Goal: Transaction & Acquisition: Book appointment/travel/reservation

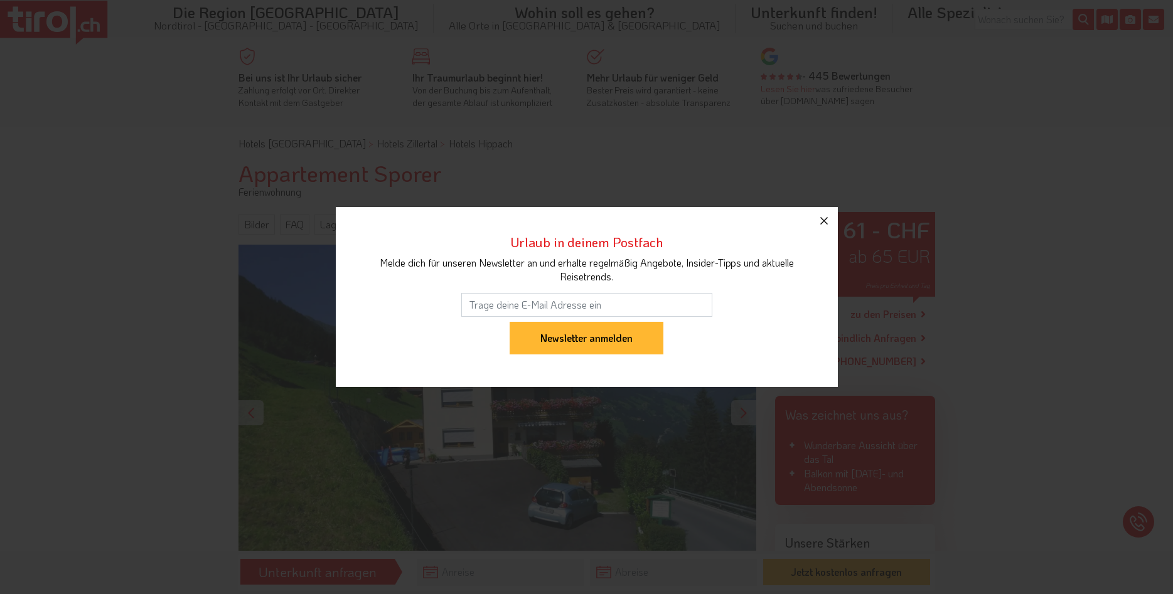
click at [825, 223] on icon "button" at bounding box center [824, 220] width 15 height 15
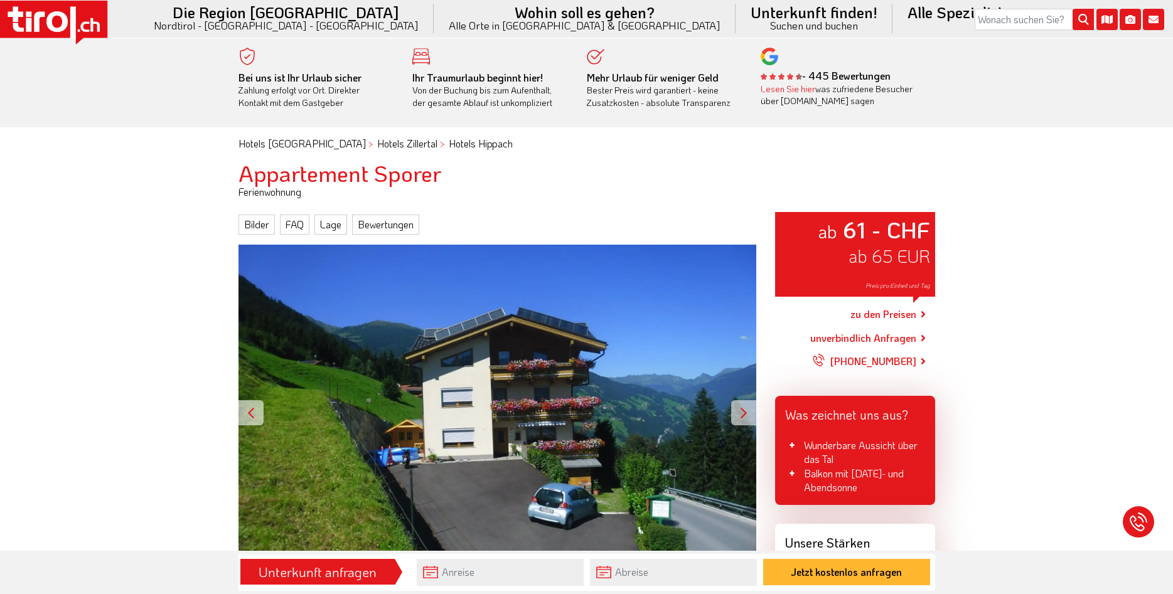
click at [744, 416] on div at bounding box center [743, 412] width 25 height 25
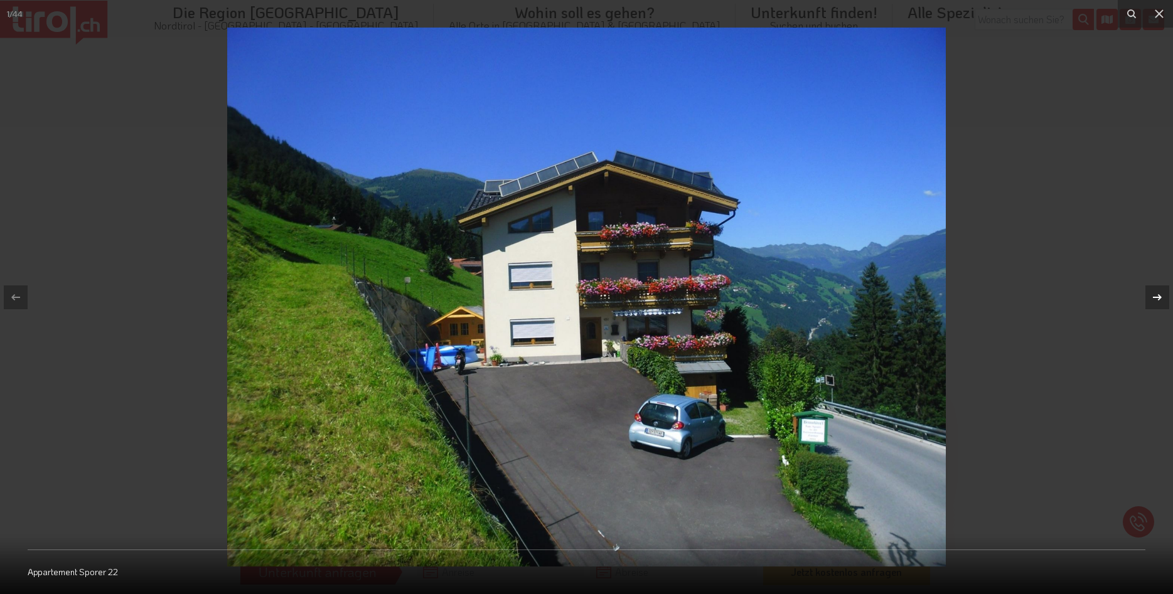
click at [1159, 296] on icon at bounding box center [1157, 297] width 9 height 6
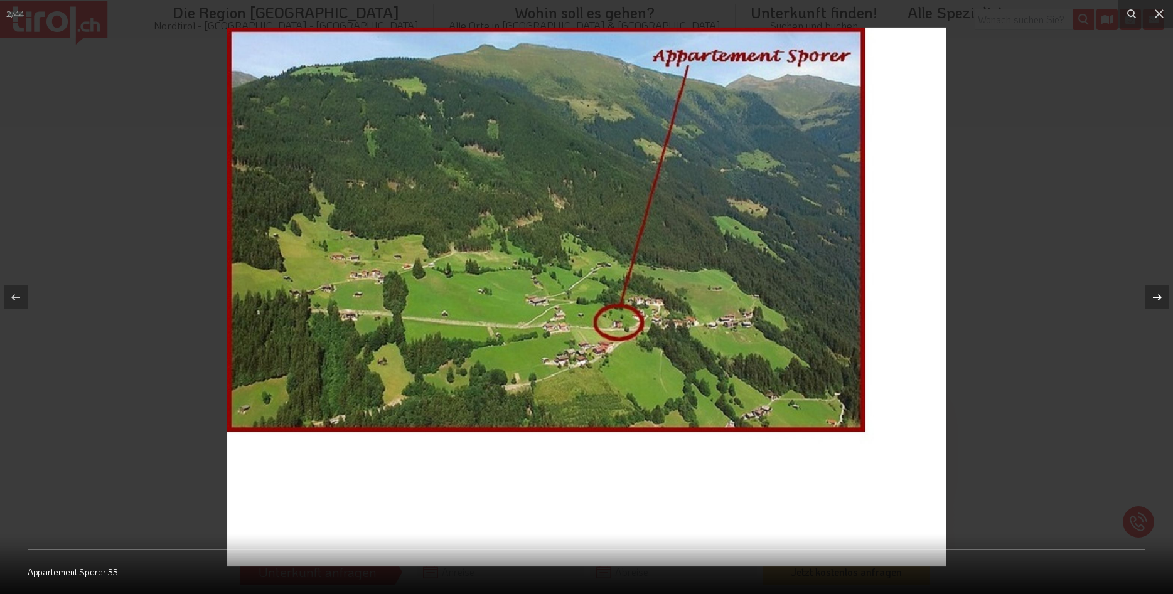
click at [1157, 298] on icon at bounding box center [1157, 297] width 9 height 6
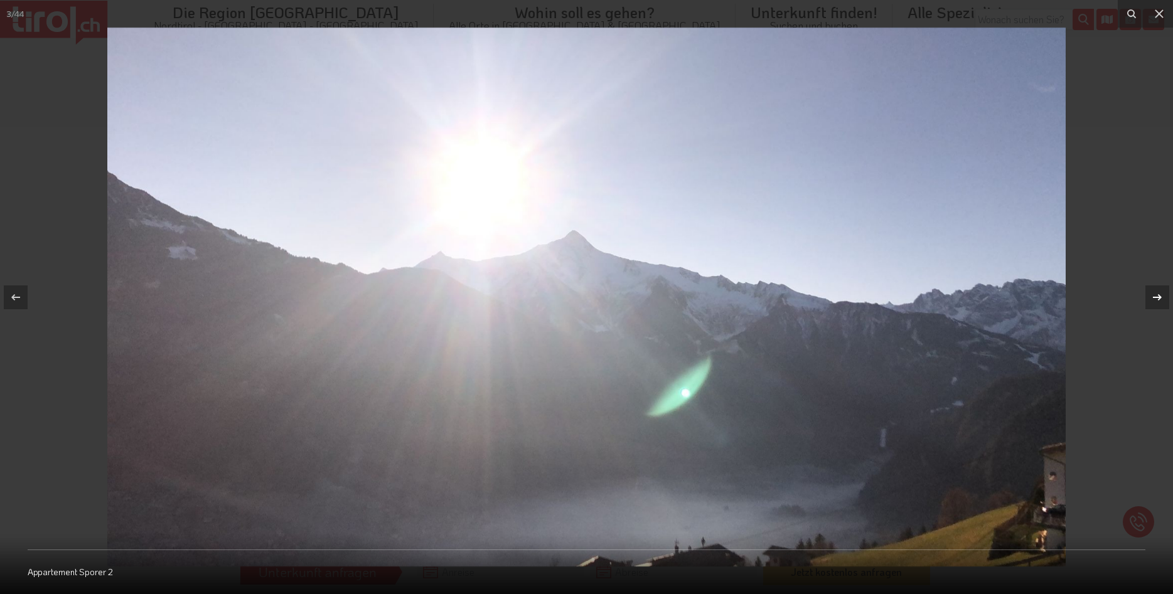
click at [1157, 298] on icon at bounding box center [1157, 297] width 9 height 6
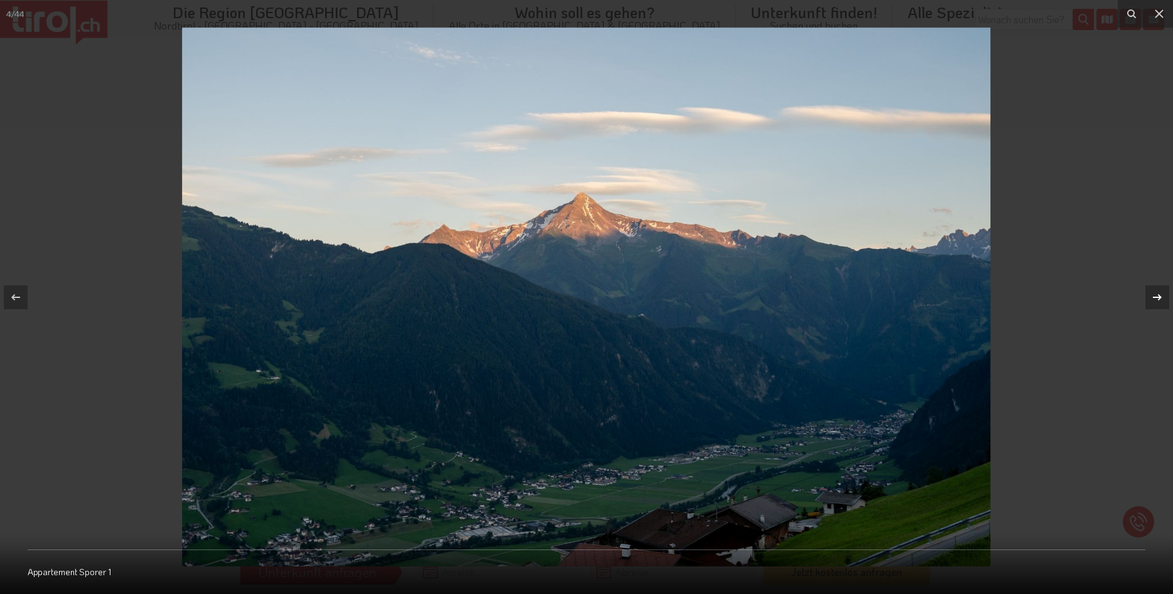
click at [1157, 298] on div "4 / 44 Appartement Sporer 1" at bounding box center [586, 297] width 1173 height 594
click at [1157, 298] on icon at bounding box center [1157, 297] width 9 height 6
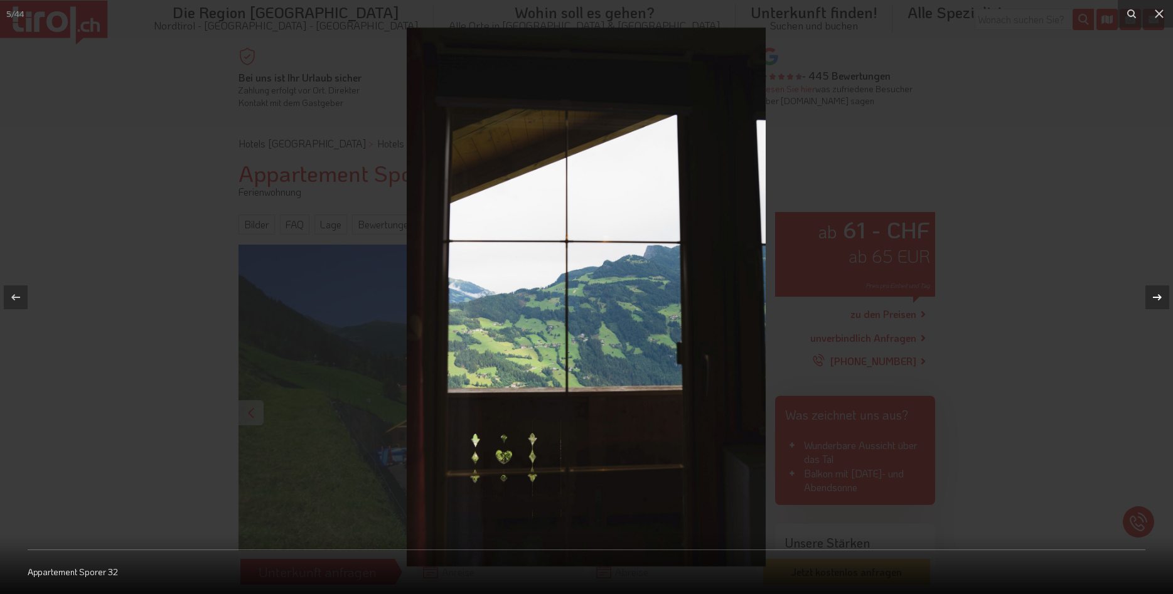
click at [1157, 298] on icon at bounding box center [1157, 297] width 9 height 6
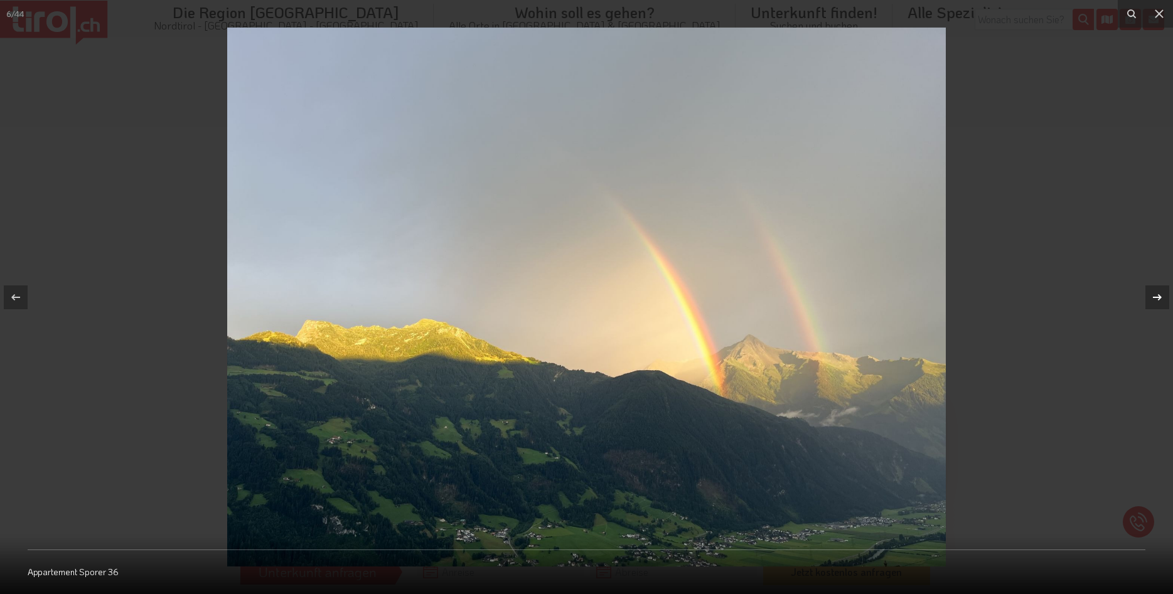
click at [1157, 298] on icon at bounding box center [1157, 297] width 9 height 6
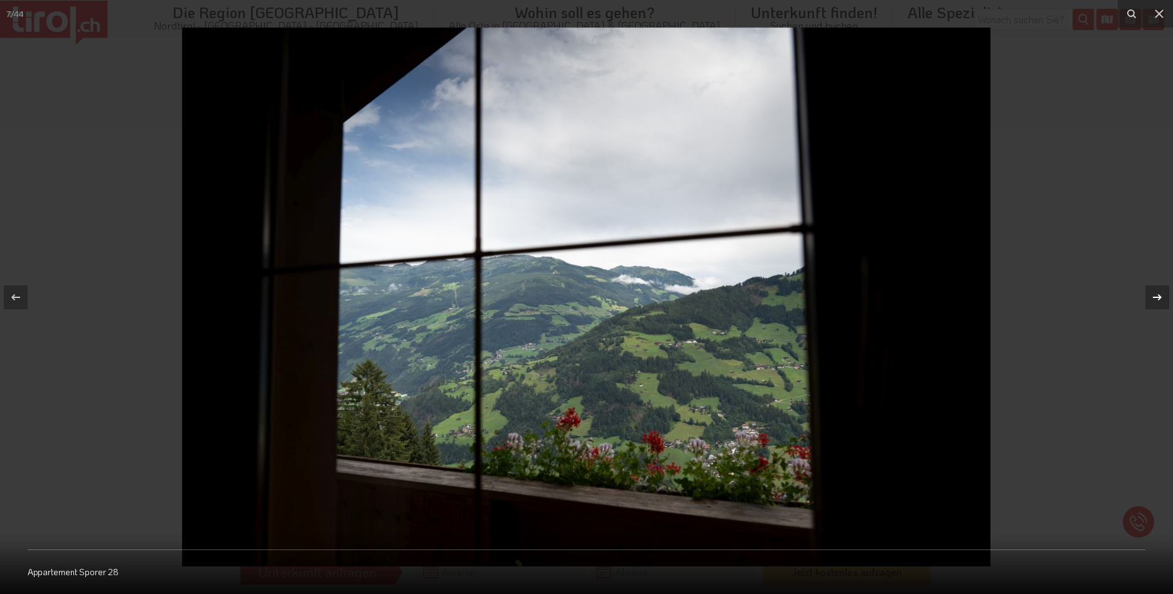
click at [1157, 298] on icon at bounding box center [1157, 297] width 9 height 6
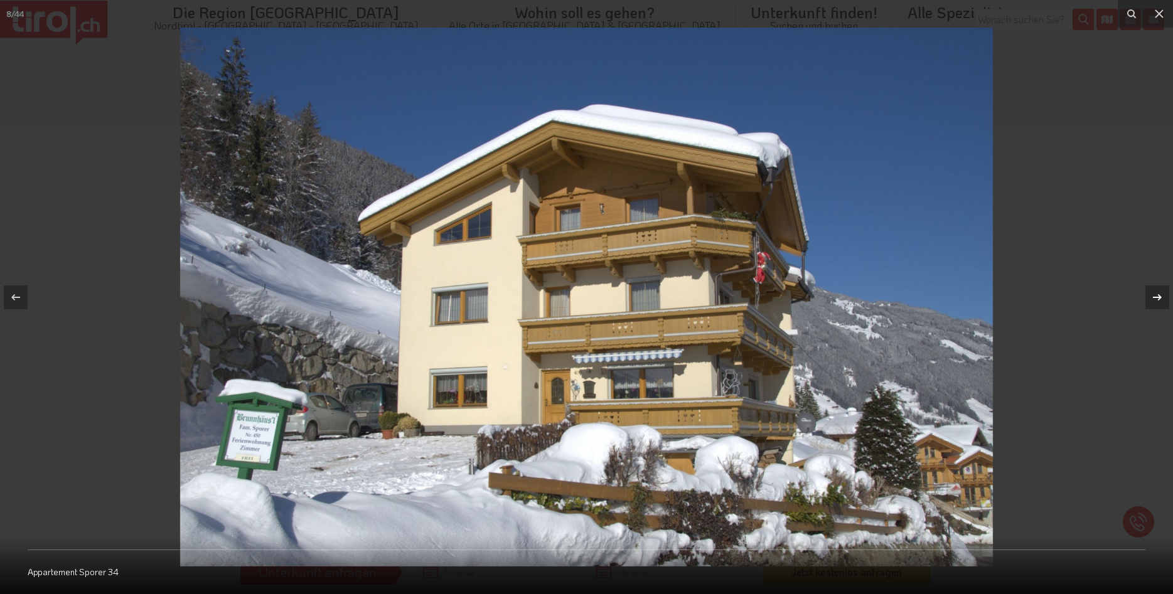
click at [1157, 298] on div "8 / 44 Appartement Sporer 34" at bounding box center [586, 297] width 1173 height 594
click at [1157, 298] on icon at bounding box center [1157, 297] width 9 height 6
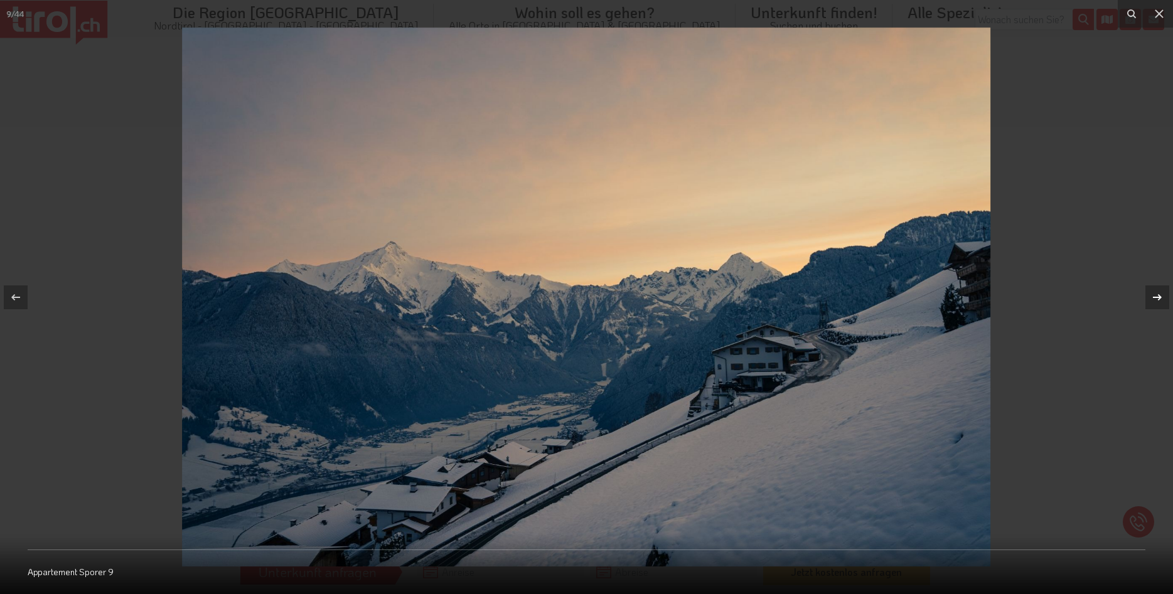
click at [1157, 298] on div "9 / 44 Appartement Sporer 9" at bounding box center [586, 297] width 1173 height 594
click at [1157, 298] on icon at bounding box center [1157, 297] width 9 height 6
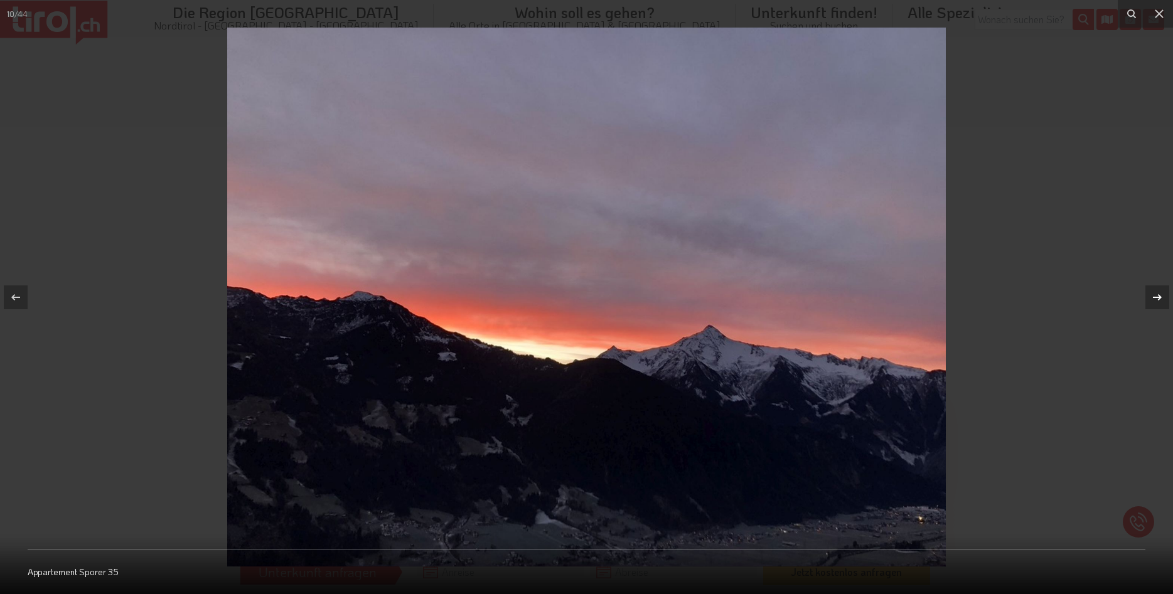
click at [1157, 298] on icon at bounding box center [1157, 297] width 9 height 6
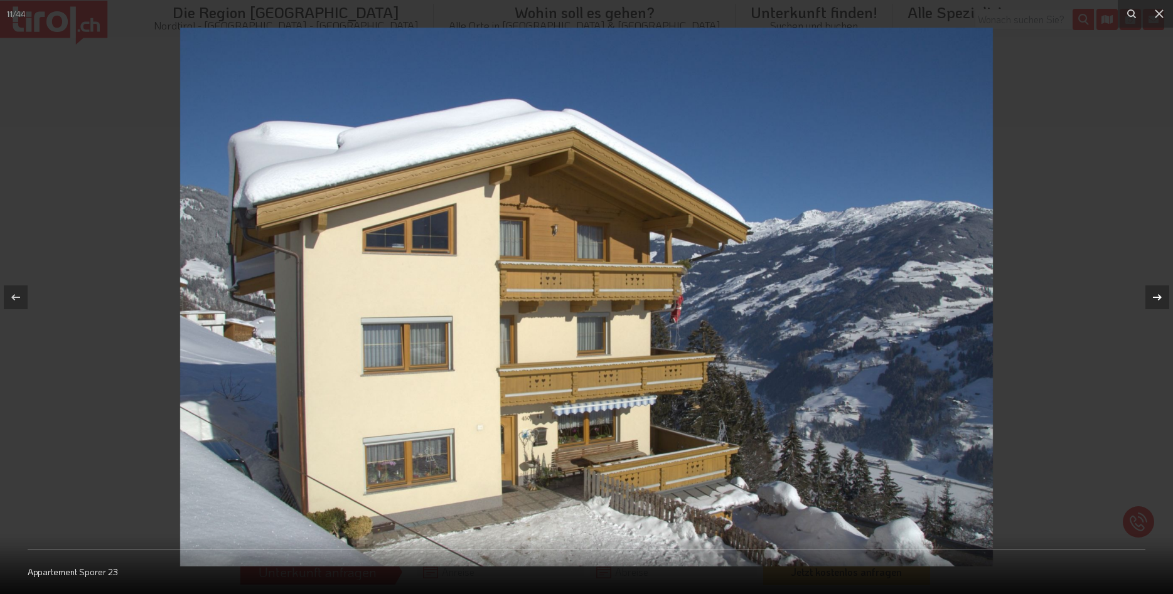
click at [1157, 298] on div "11 / 44 Appartement Sporer 23" at bounding box center [586, 297] width 1173 height 594
click at [1157, 298] on icon at bounding box center [1157, 297] width 9 height 6
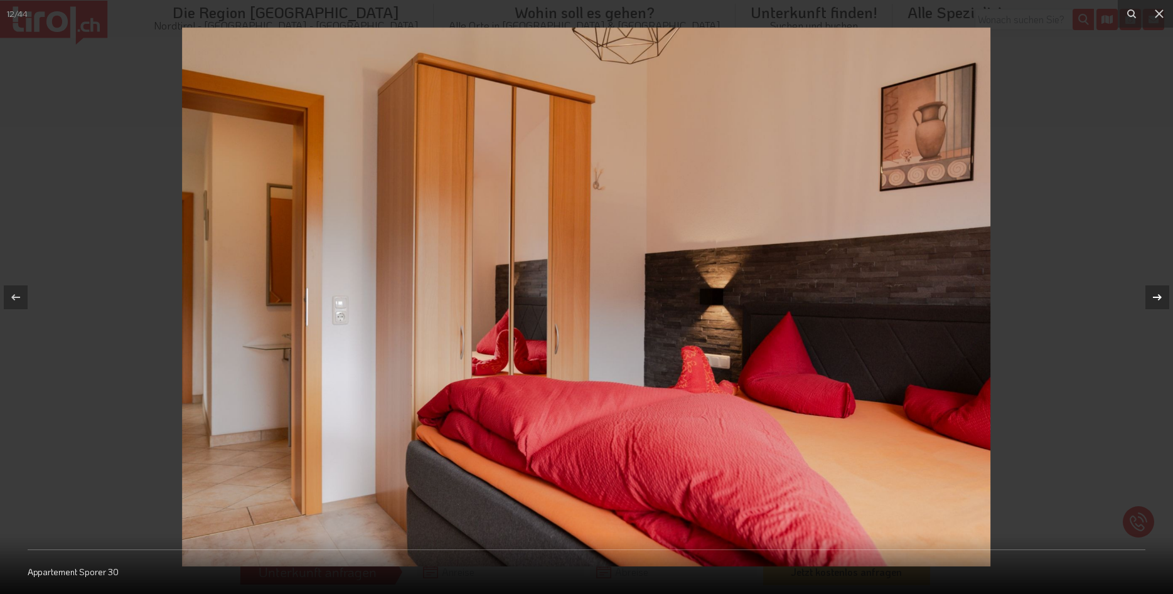
click at [1157, 298] on icon at bounding box center [1157, 297] width 9 height 6
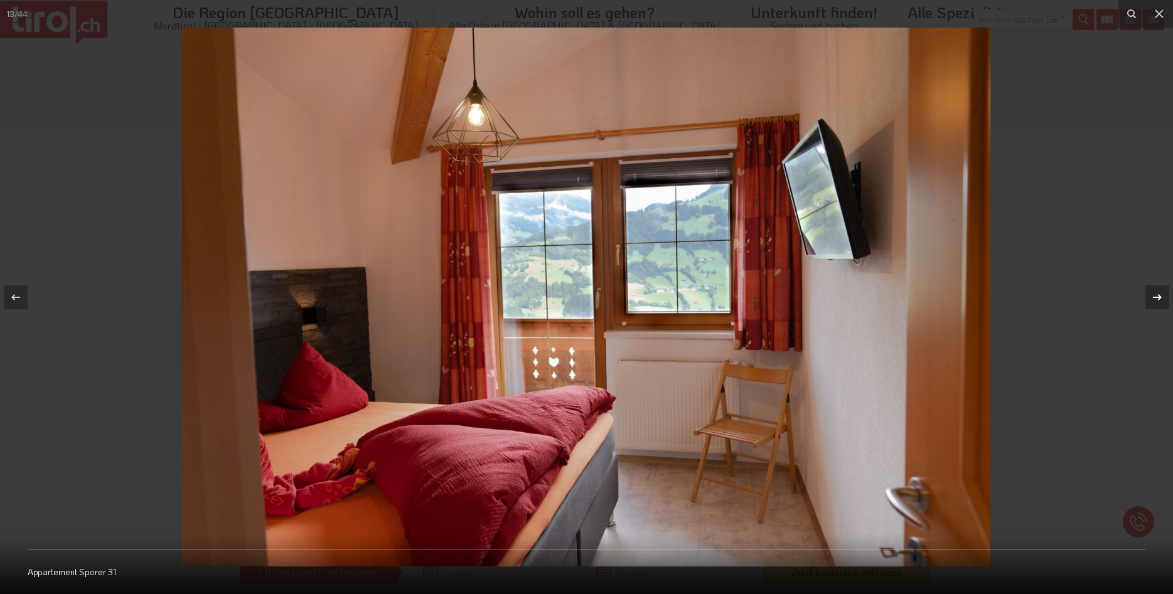
click at [1157, 298] on div "13 / 44 Appartement Sporer 31" at bounding box center [586, 297] width 1173 height 594
click at [1159, 295] on icon at bounding box center [1157, 297] width 9 height 6
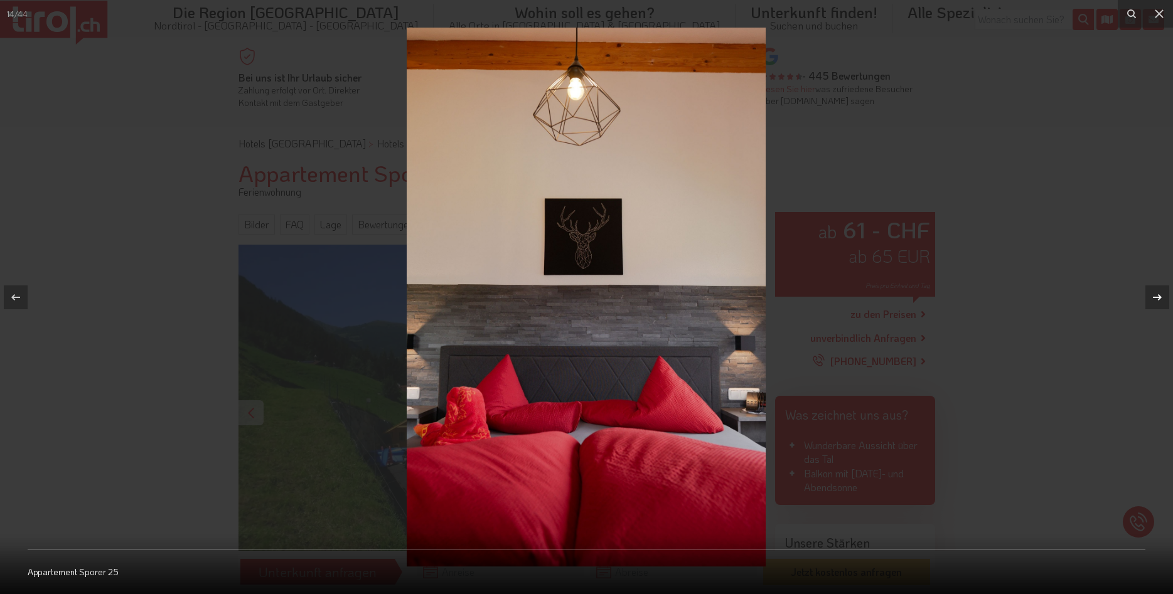
click at [1159, 295] on icon at bounding box center [1157, 297] width 9 height 6
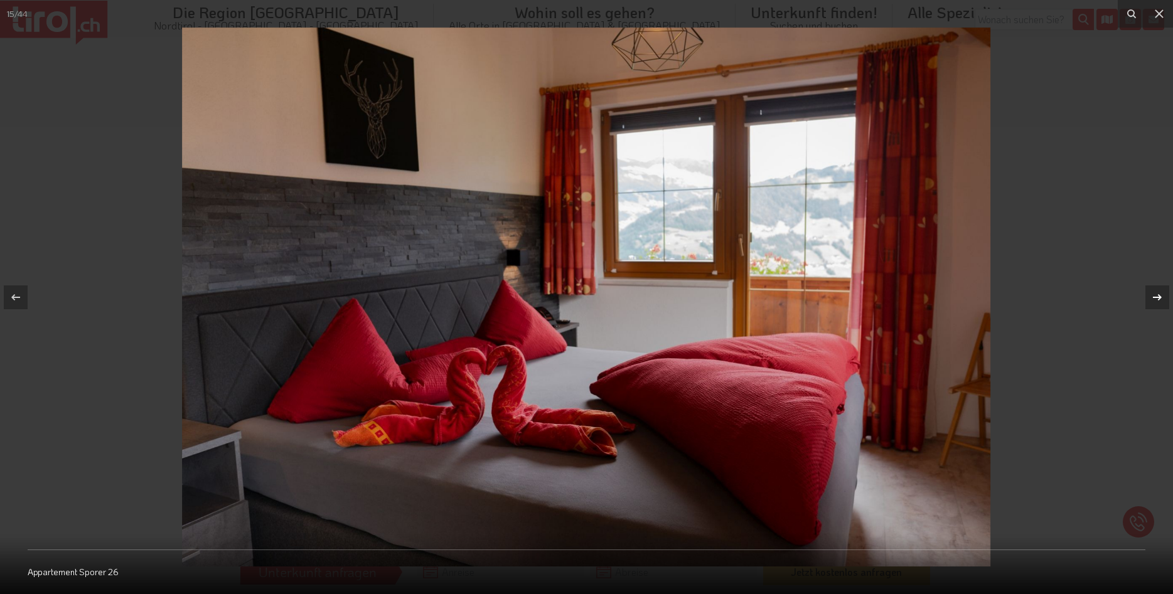
click at [1159, 295] on icon at bounding box center [1157, 297] width 9 height 6
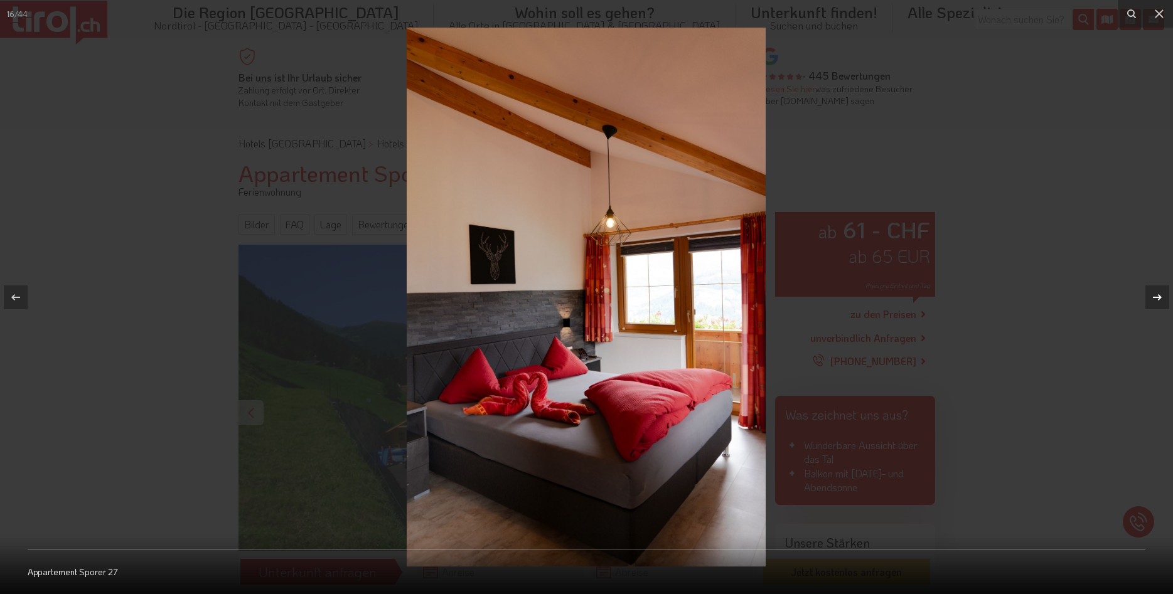
click at [1159, 295] on icon at bounding box center [1157, 297] width 9 height 6
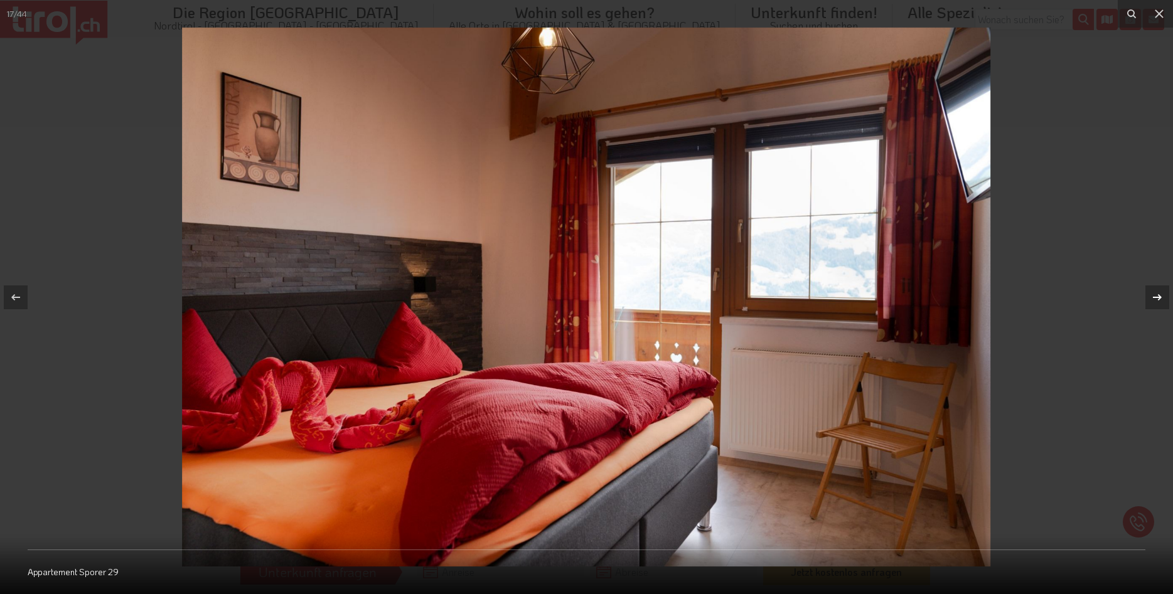
click at [1159, 295] on icon at bounding box center [1157, 297] width 9 height 6
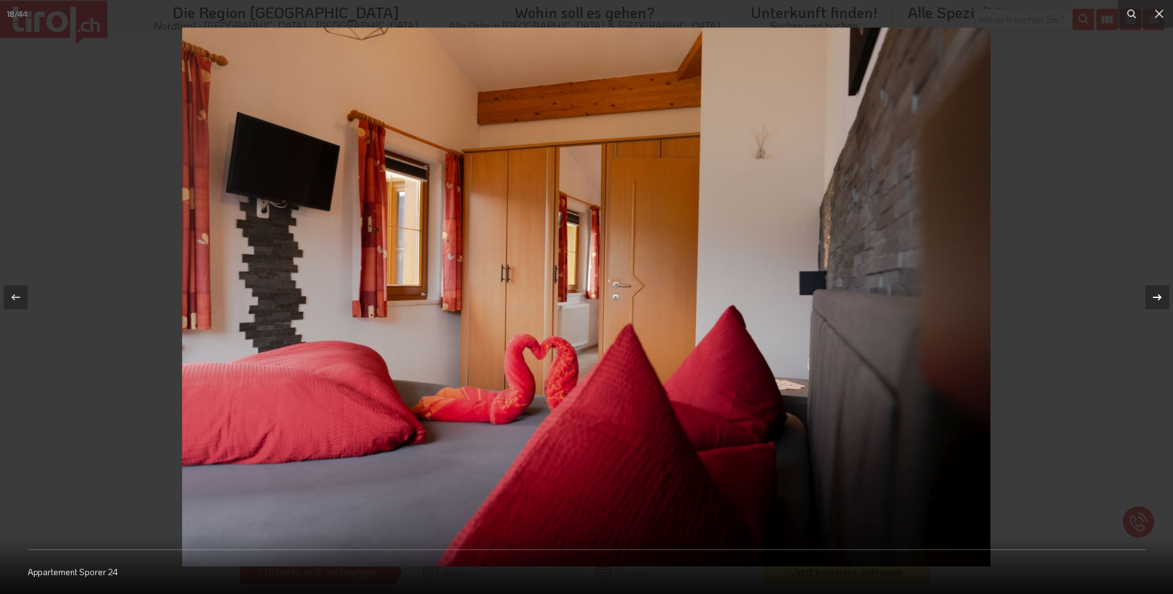
click at [1159, 295] on icon at bounding box center [1157, 297] width 9 height 6
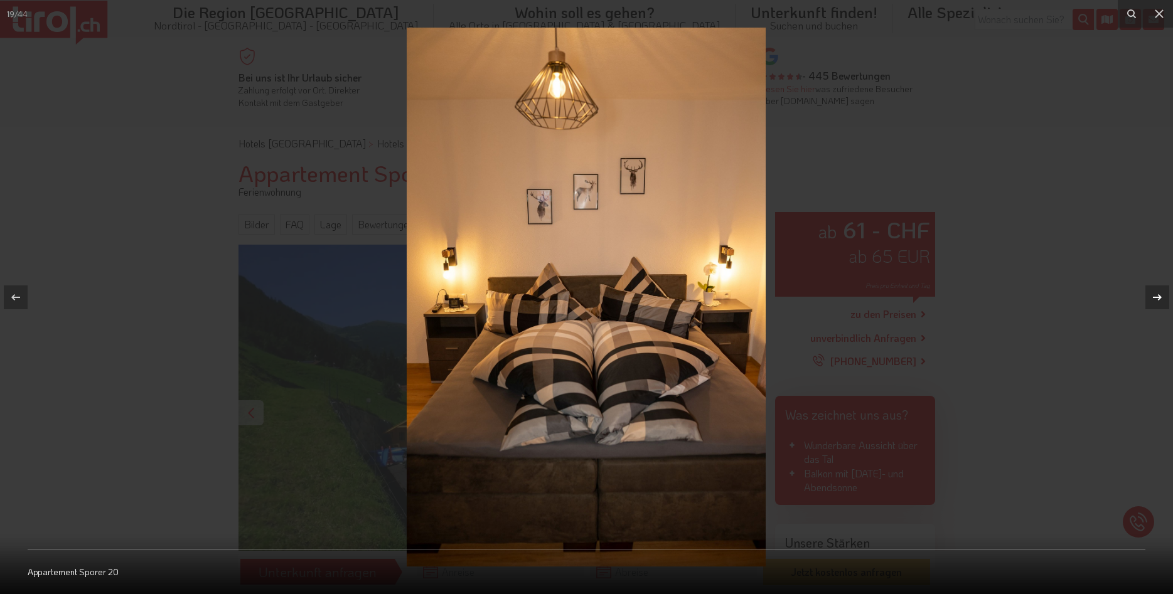
click at [1159, 295] on icon at bounding box center [1157, 297] width 9 height 6
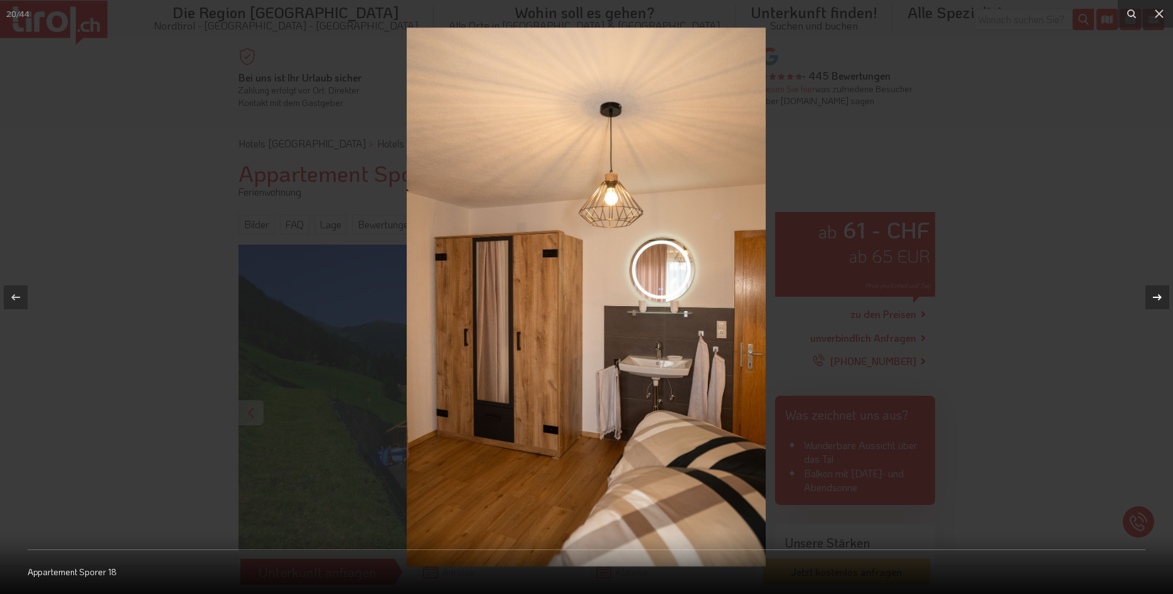
click at [1159, 295] on icon at bounding box center [1157, 297] width 9 height 6
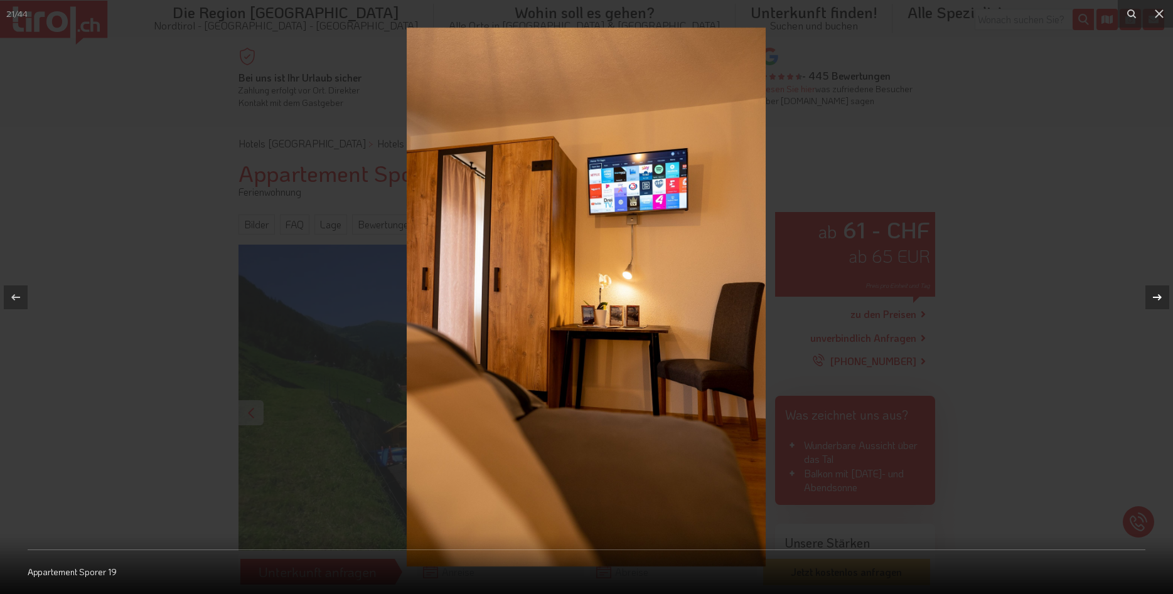
click at [1159, 295] on icon at bounding box center [1157, 297] width 9 height 6
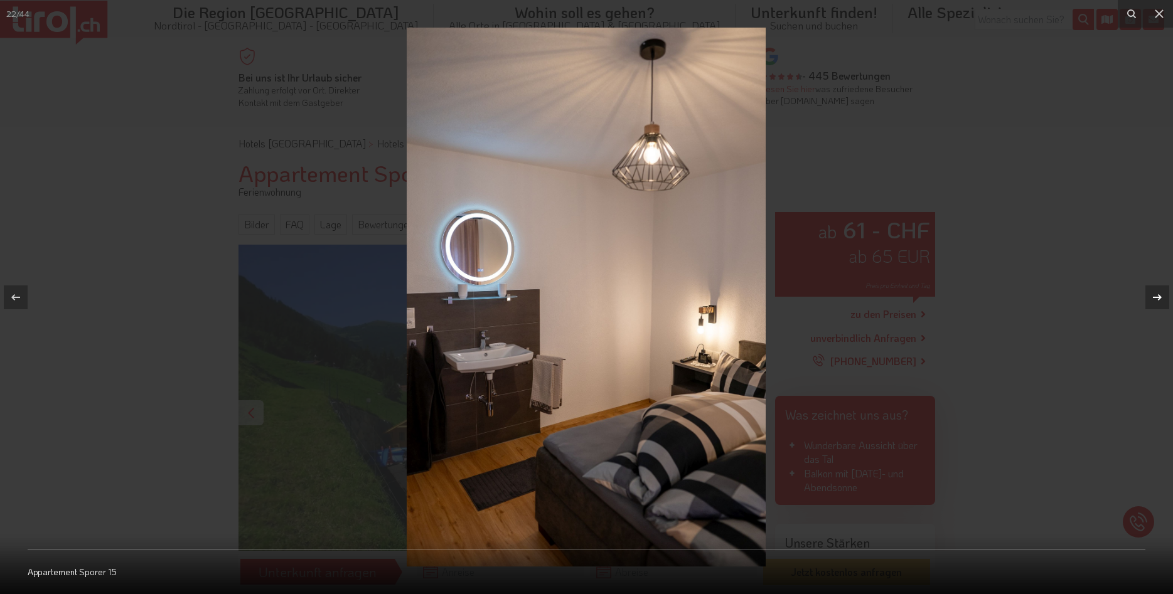
click at [1159, 295] on icon at bounding box center [1157, 297] width 9 height 6
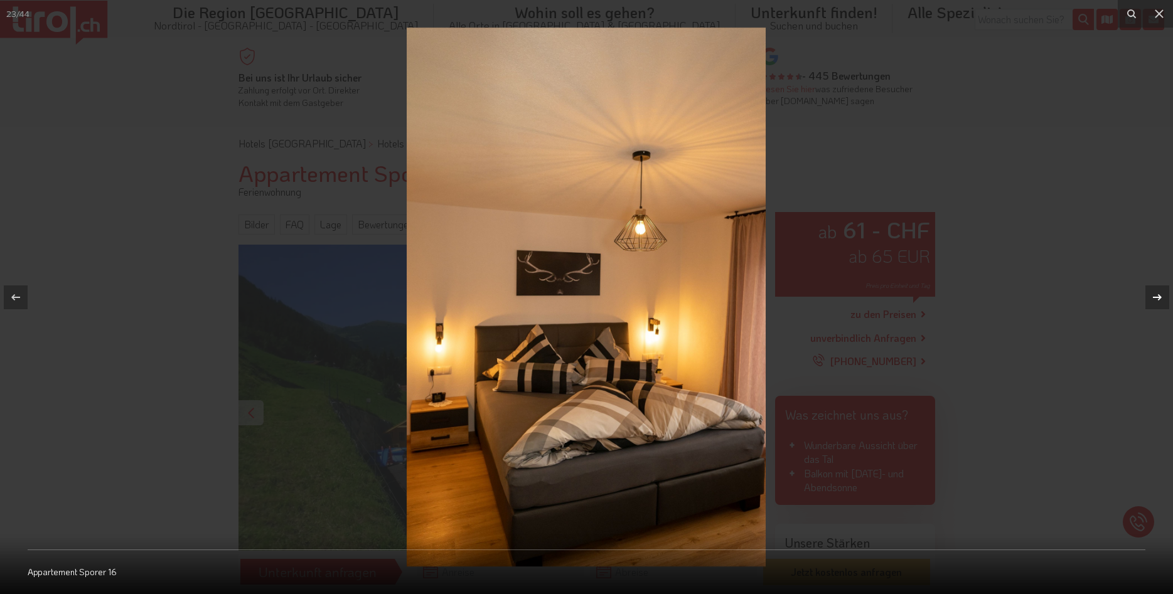
click at [1159, 295] on icon at bounding box center [1157, 297] width 9 height 6
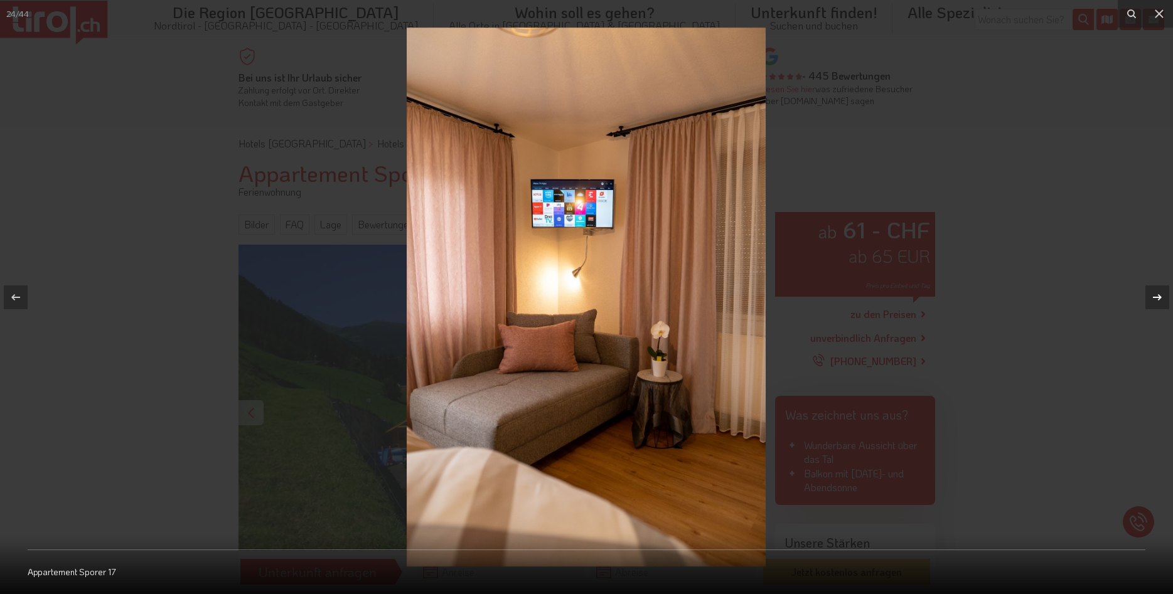
click at [1159, 295] on icon at bounding box center [1157, 297] width 9 height 6
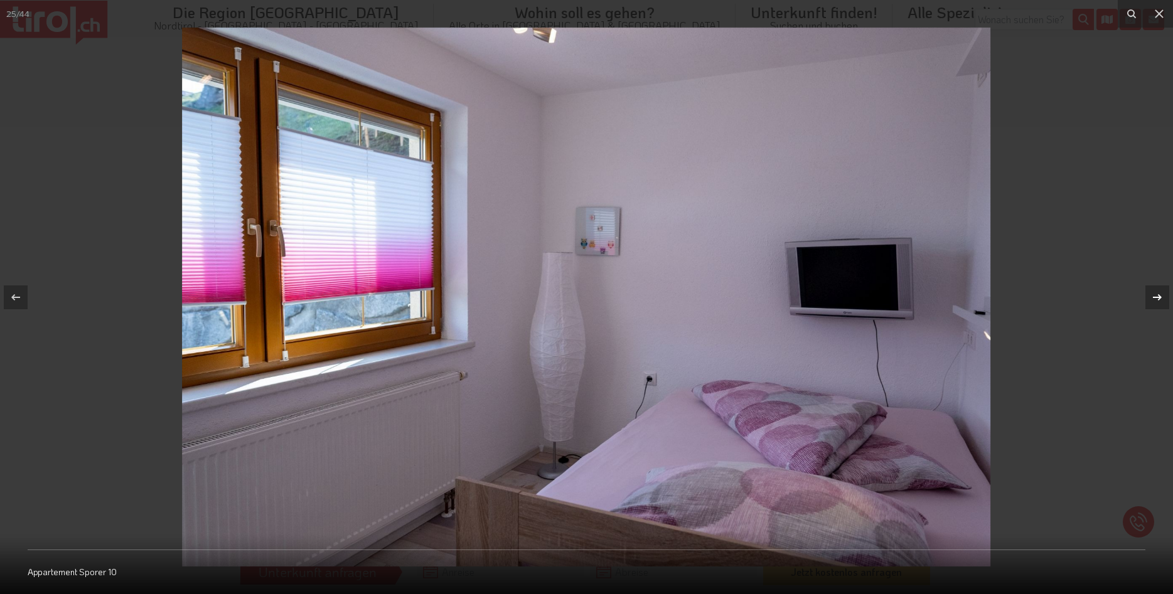
click at [1159, 295] on icon at bounding box center [1157, 297] width 9 height 6
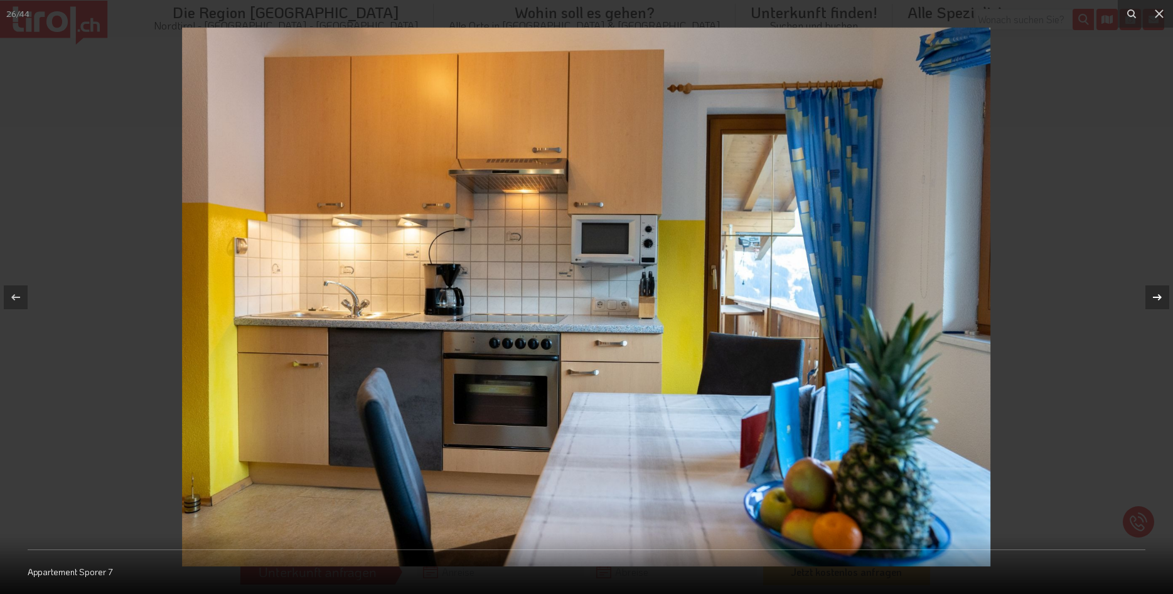
click at [1159, 295] on icon at bounding box center [1157, 297] width 9 height 6
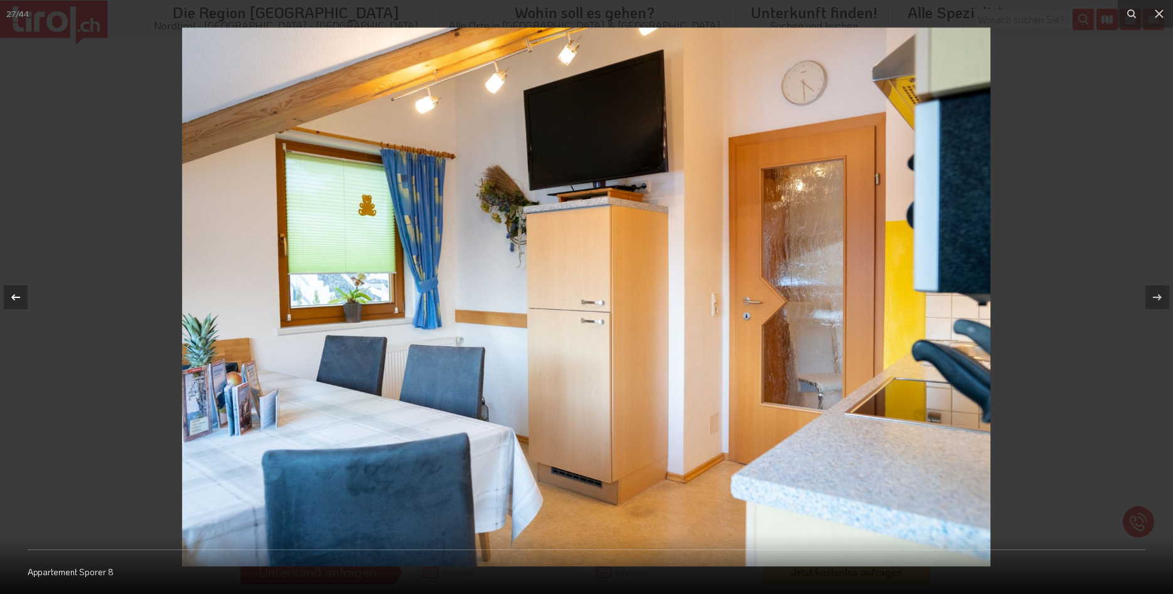
click at [19, 299] on icon at bounding box center [15, 297] width 15 height 15
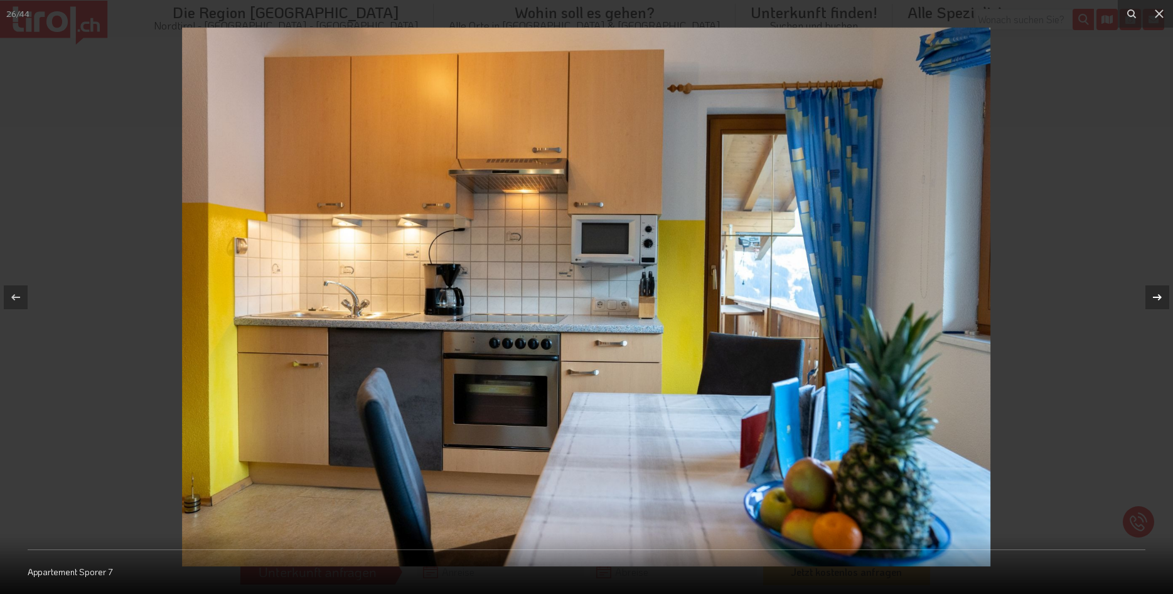
click at [1152, 299] on icon at bounding box center [1157, 297] width 15 height 15
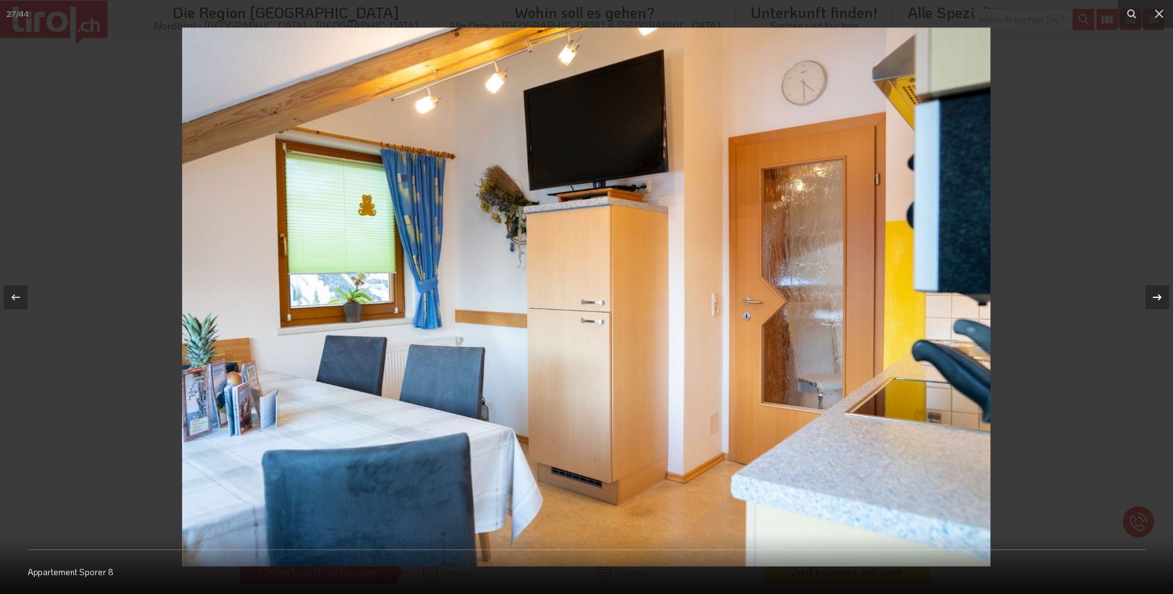
click at [1152, 299] on icon at bounding box center [1157, 297] width 15 height 15
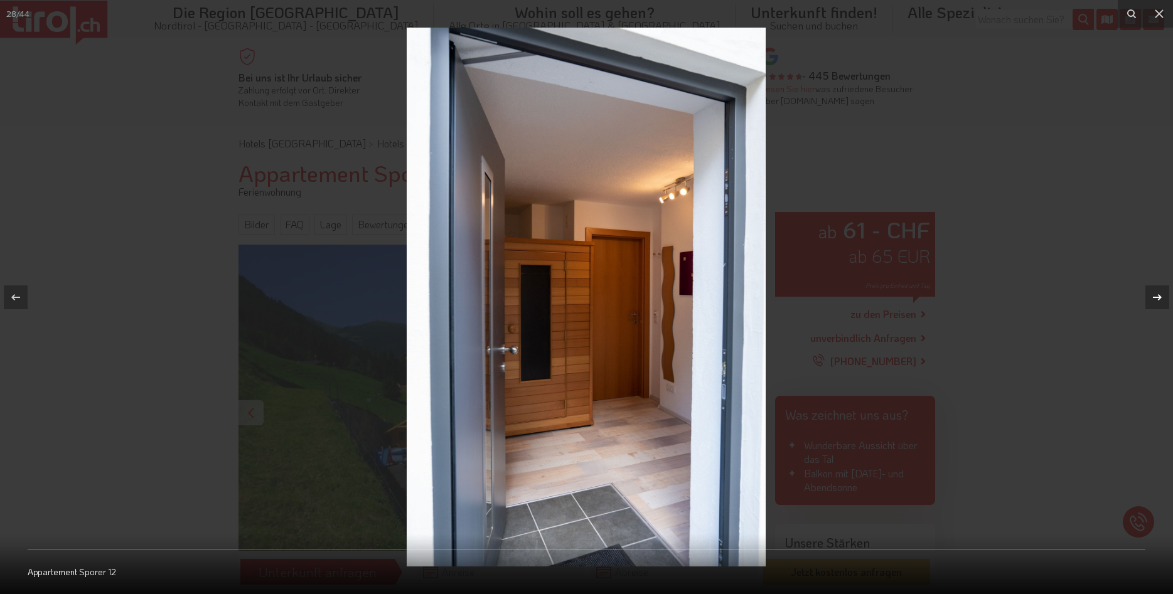
click at [1152, 299] on icon at bounding box center [1157, 297] width 15 height 15
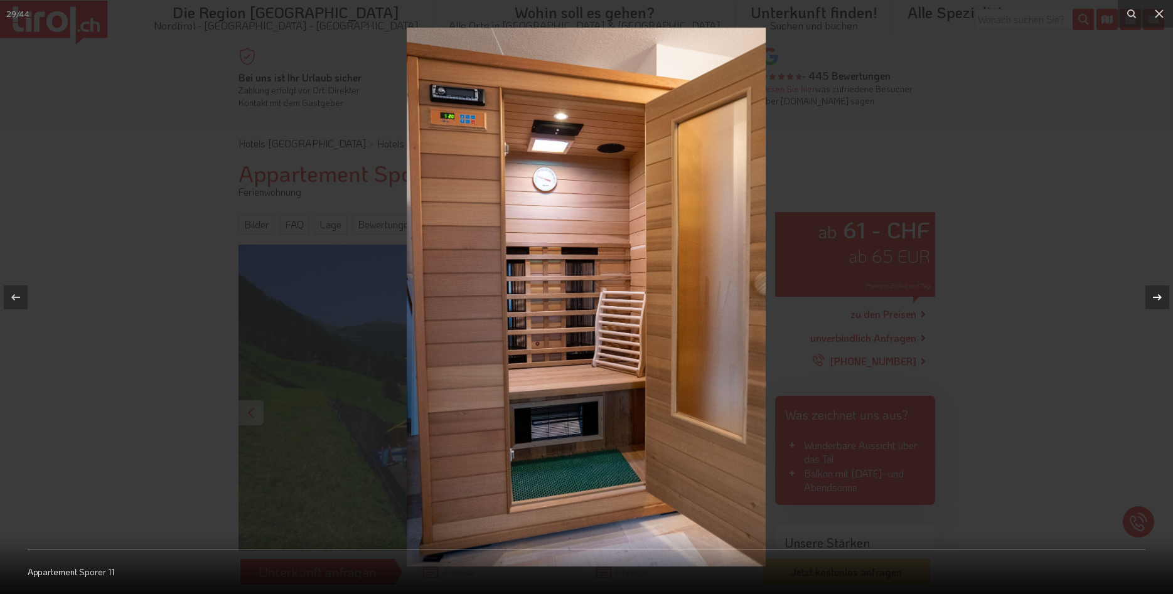
click at [1155, 299] on icon at bounding box center [1157, 297] width 15 height 15
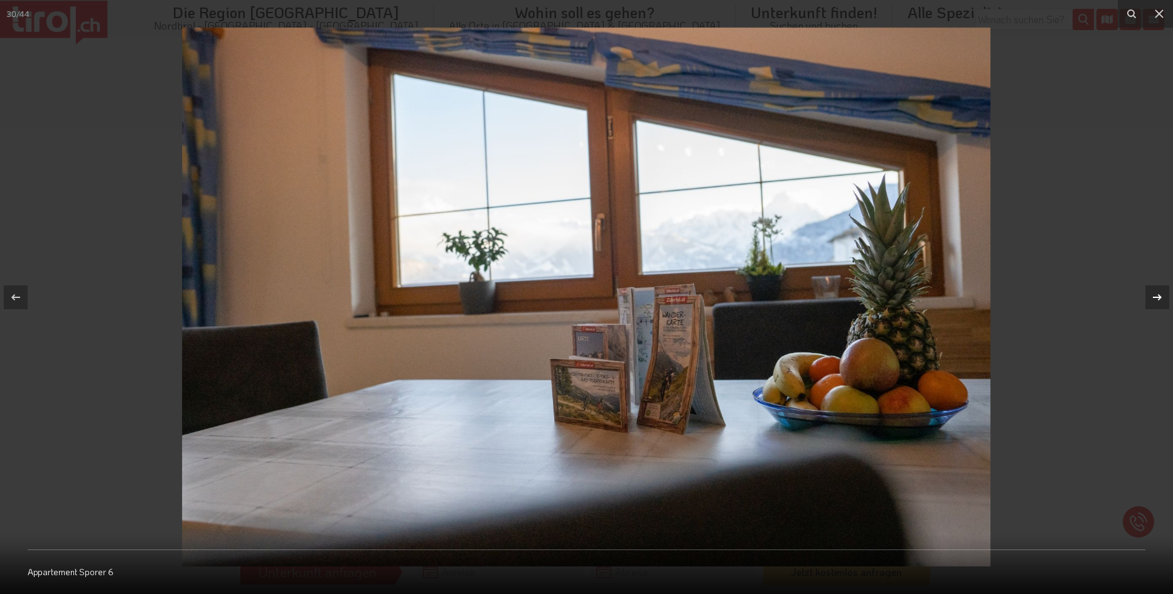
click at [1155, 299] on icon at bounding box center [1157, 297] width 15 height 15
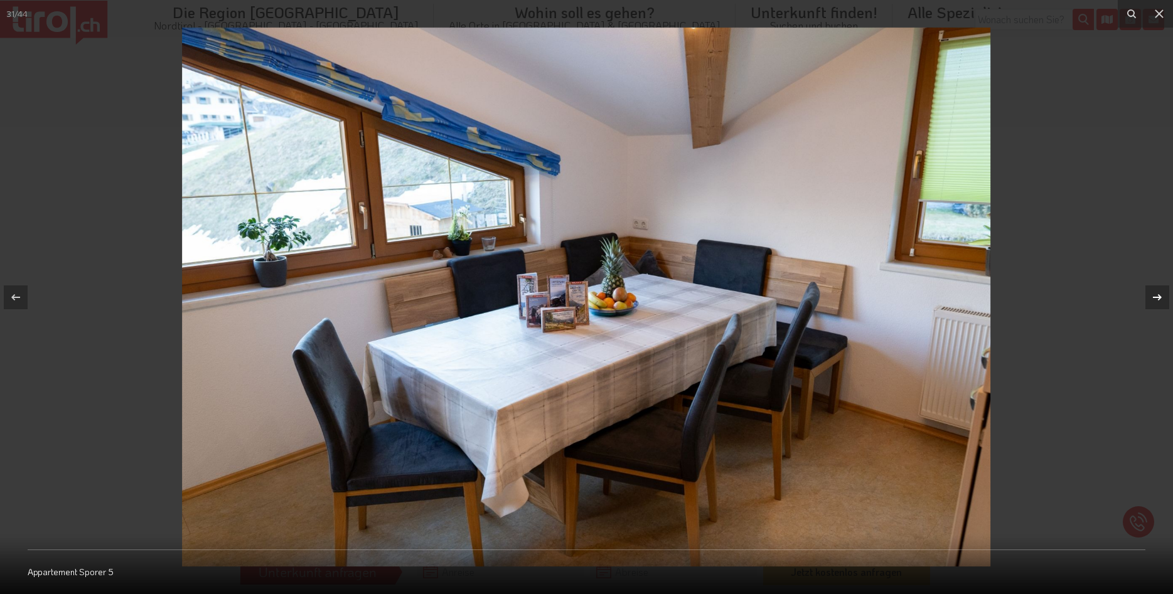
click at [1155, 299] on icon at bounding box center [1157, 297] width 15 height 15
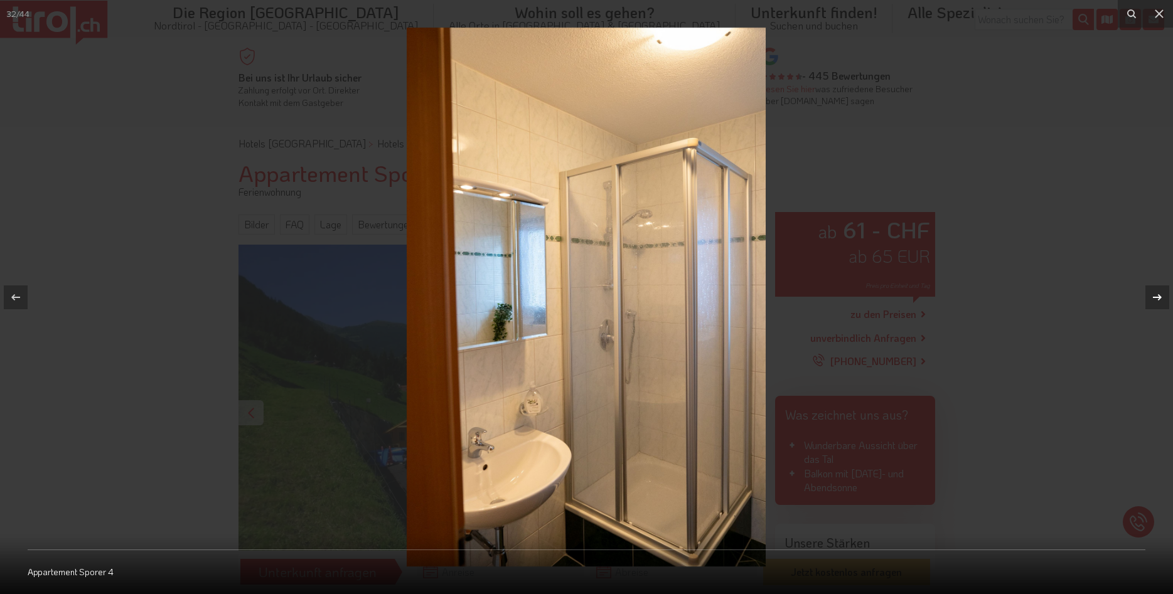
click at [1155, 299] on icon at bounding box center [1157, 297] width 15 height 15
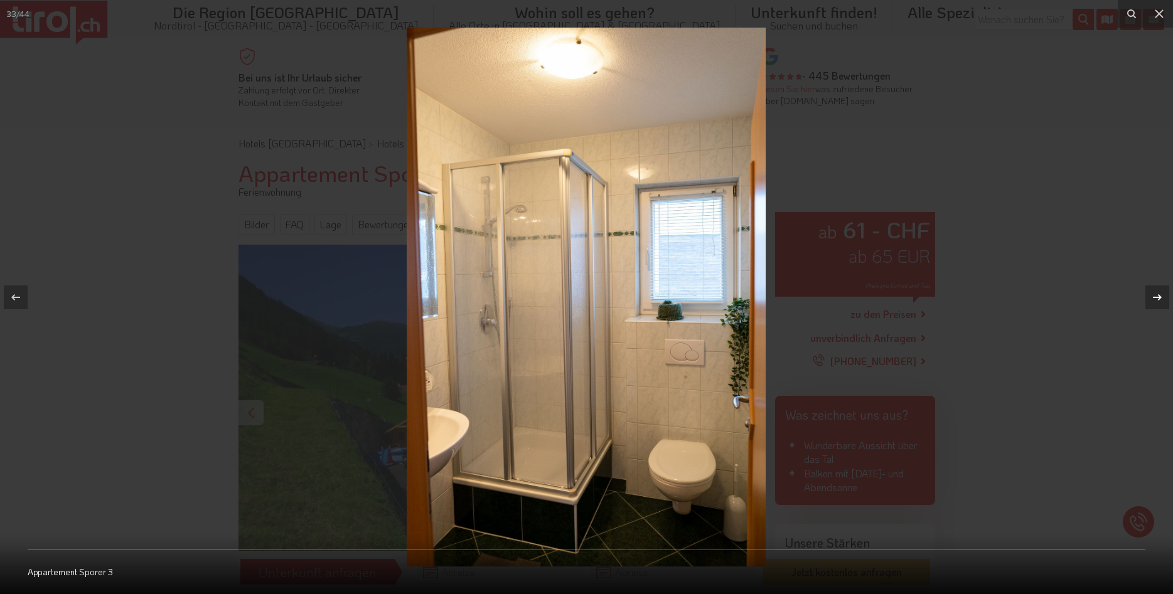
click at [1155, 299] on icon at bounding box center [1157, 297] width 15 height 15
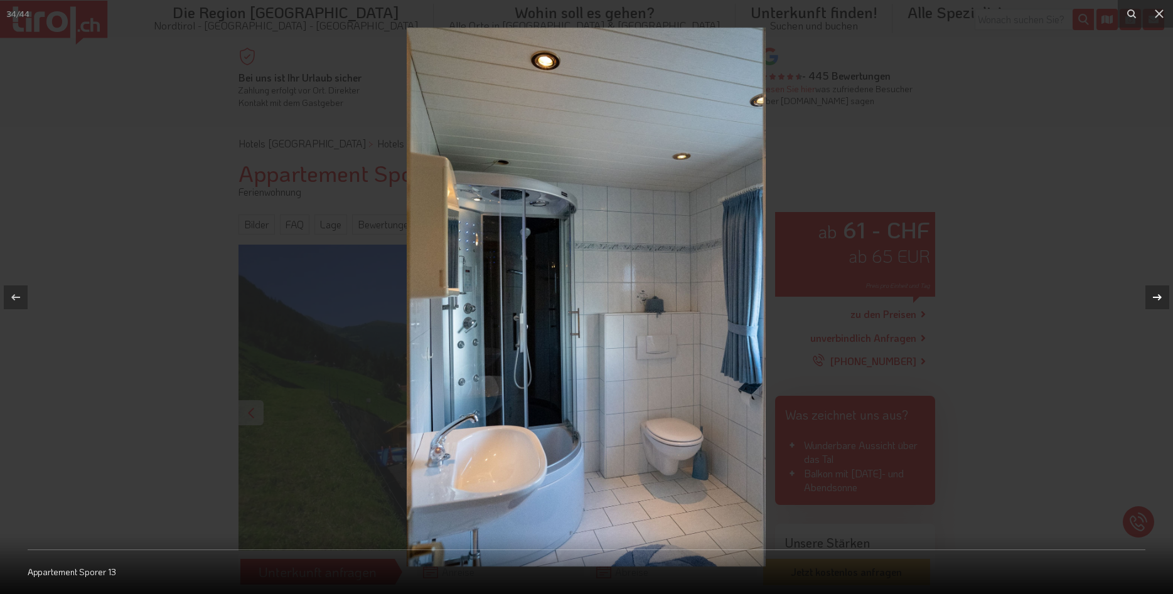
click at [1155, 299] on icon at bounding box center [1157, 297] width 15 height 15
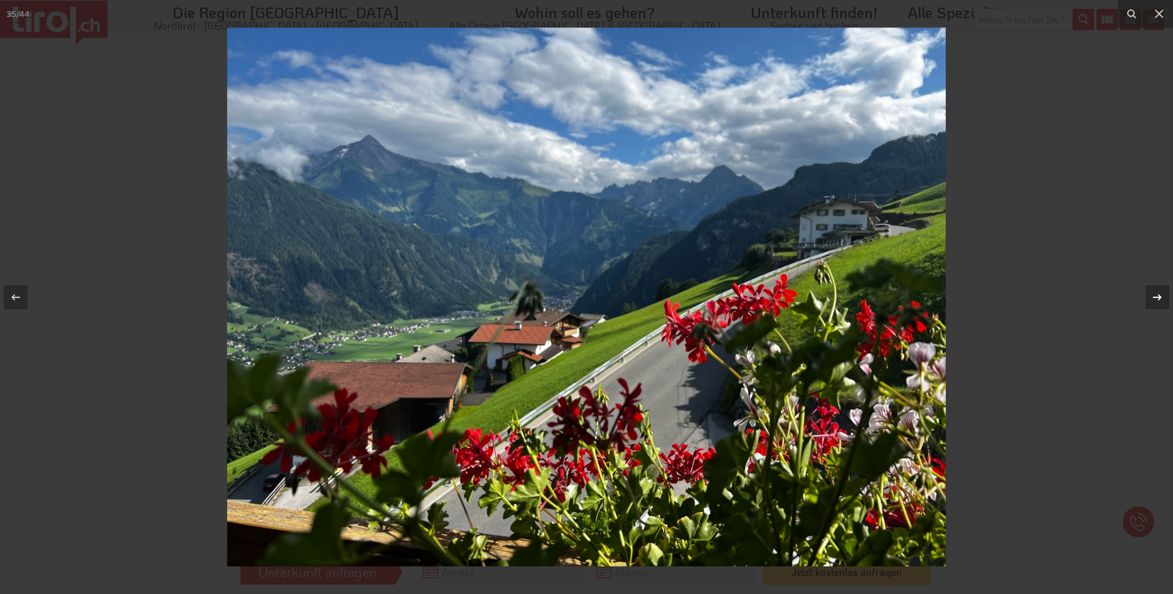
click at [1160, 298] on icon at bounding box center [1157, 297] width 9 height 6
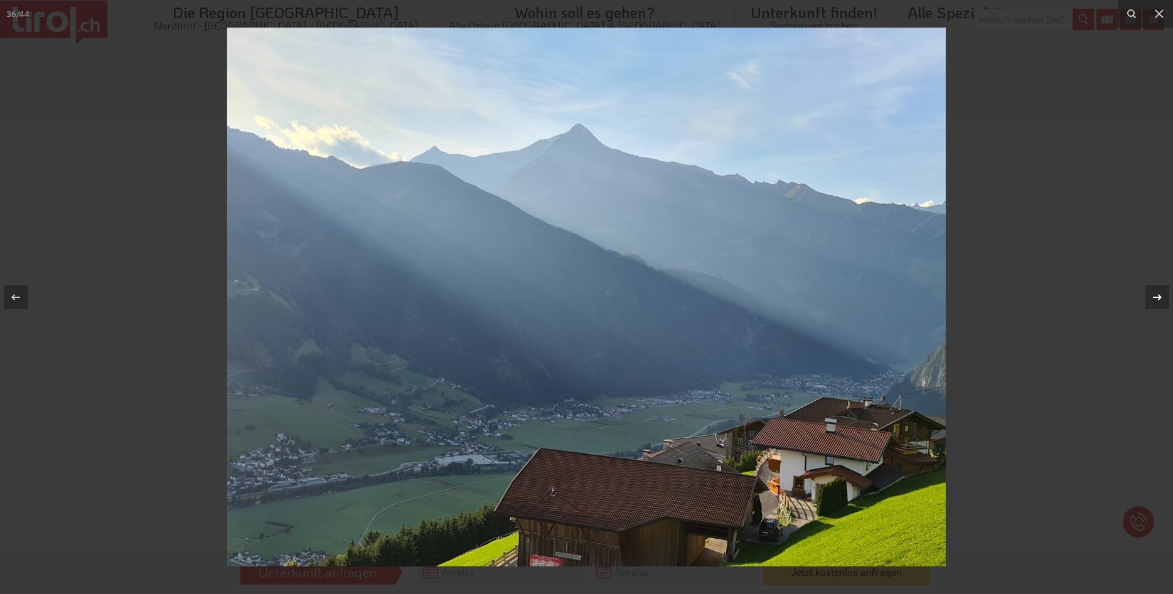
click at [1160, 298] on icon at bounding box center [1157, 297] width 9 height 6
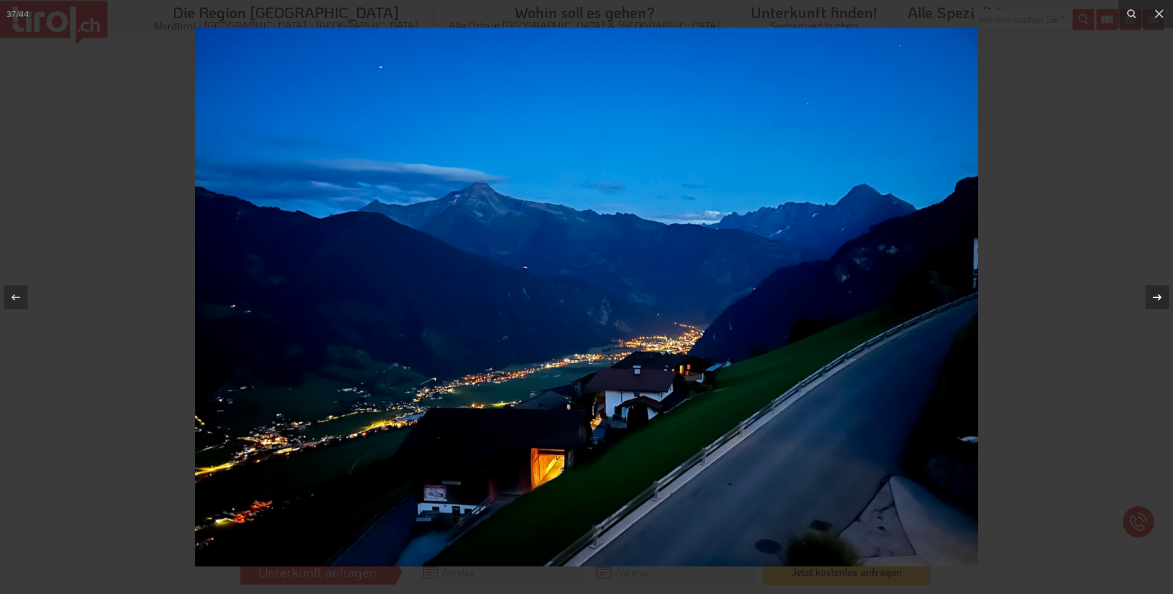
click at [1160, 298] on icon at bounding box center [1157, 297] width 9 height 6
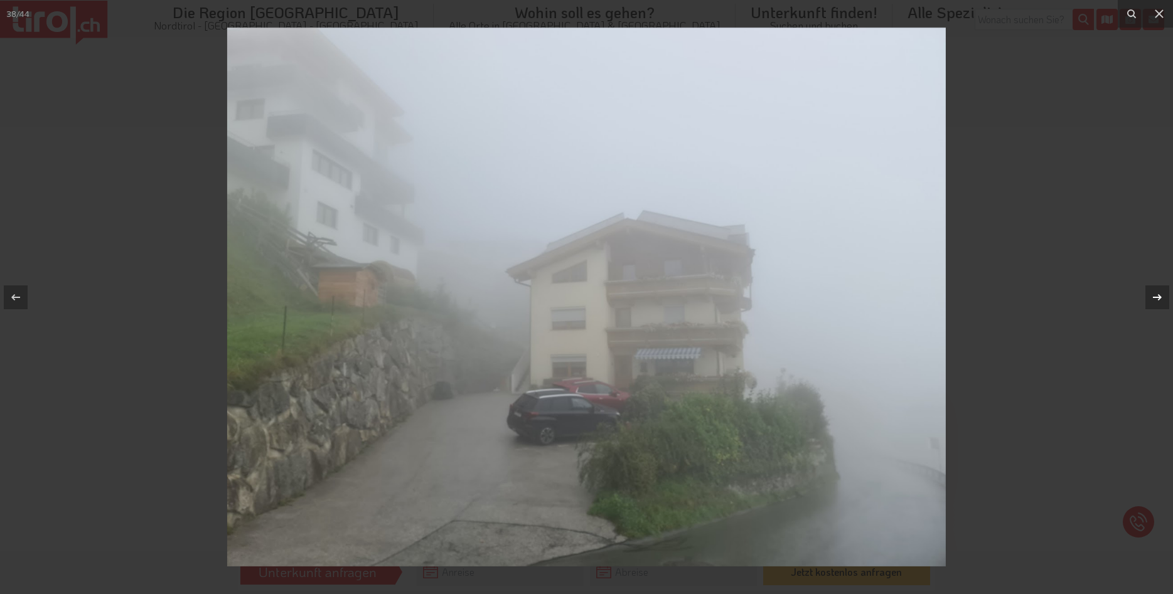
click at [1160, 298] on div "38 / 44 Appartement Sporer 13" at bounding box center [586, 297] width 1173 height 594
click at [1160, 298] on icon at bounding box center [1157, 297] width 9 height 6
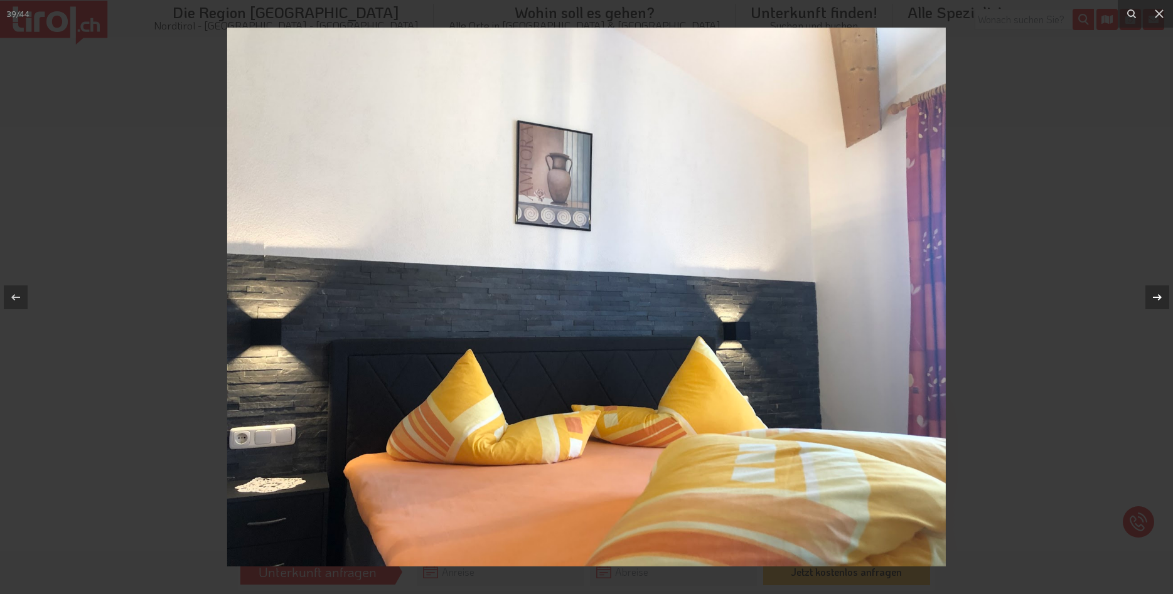
click at [1160, 298] on icon at bounding box center [1157, 297] width 9 height 6
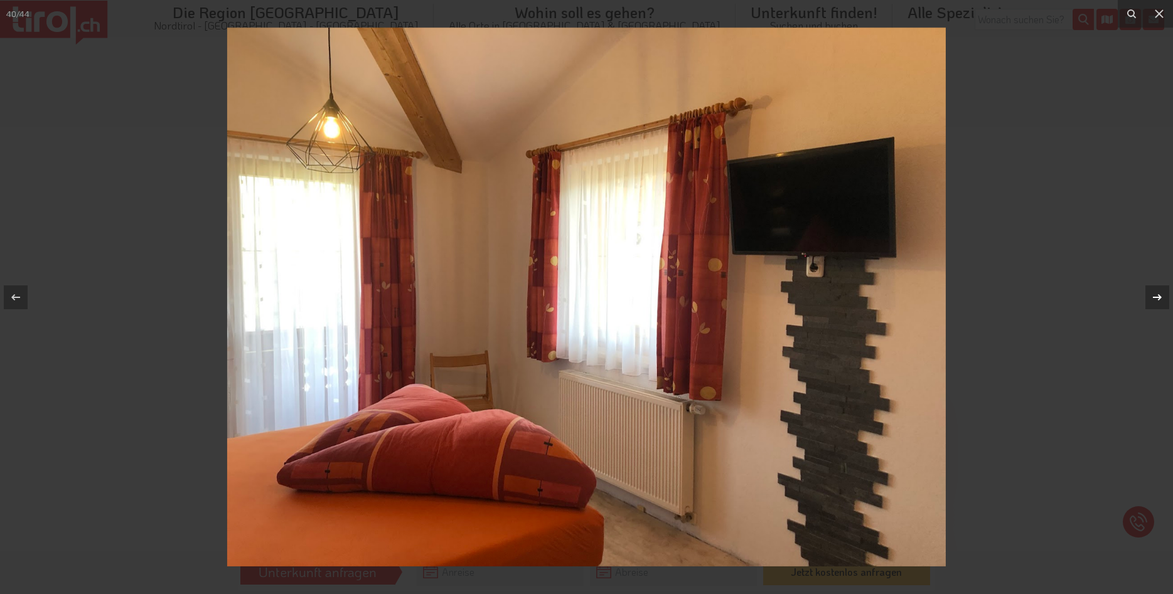
click at [1160, 298] on icon at bounding box center [1157, 297] width 9 height 6
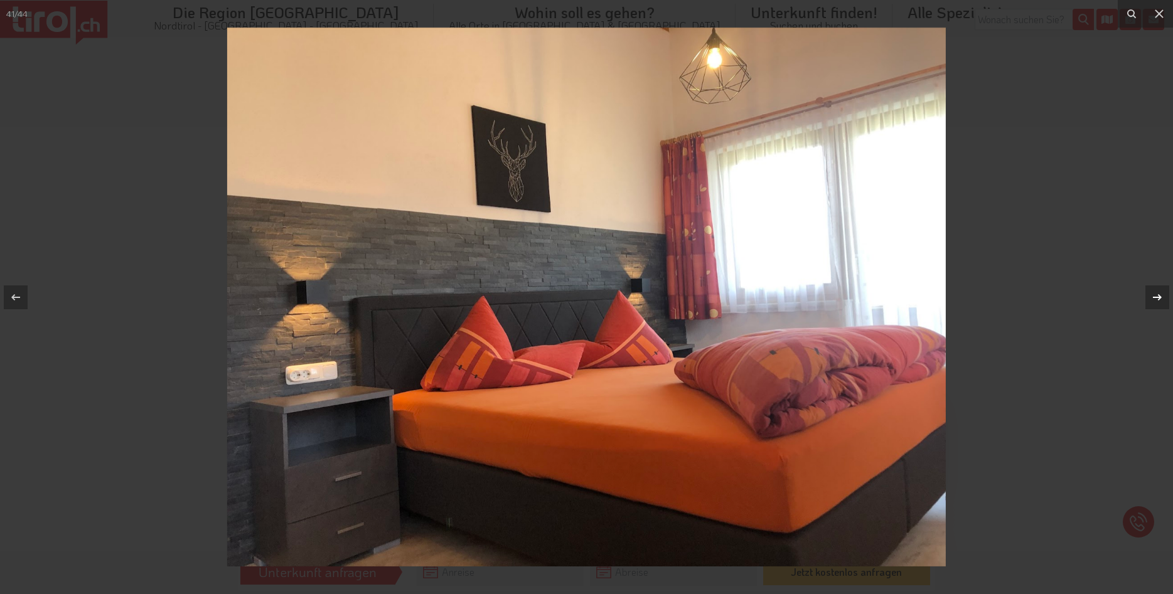
click at [1160, 298] on icon at bounding box center [1157, 297] width 9 height 6
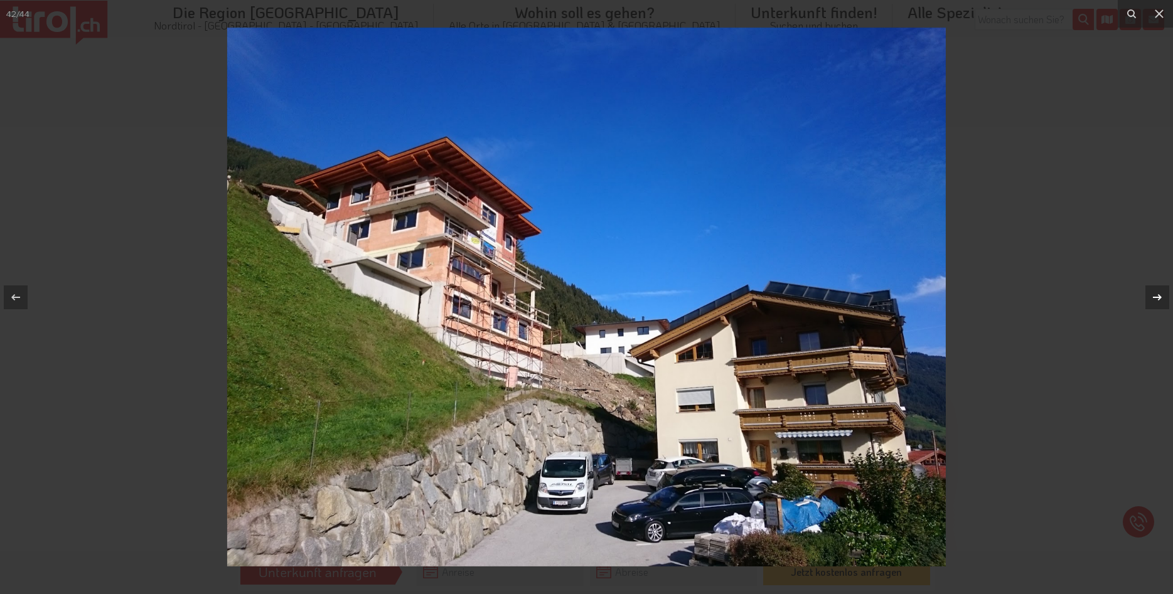
click at [1160, 298] on div "42 / 44 Appartement Sporer 13" at bounding box center [586, 297] width 1173 height 594
click at [1160, 298] on icon at bounding box center [1157, 297] width 9 height 6
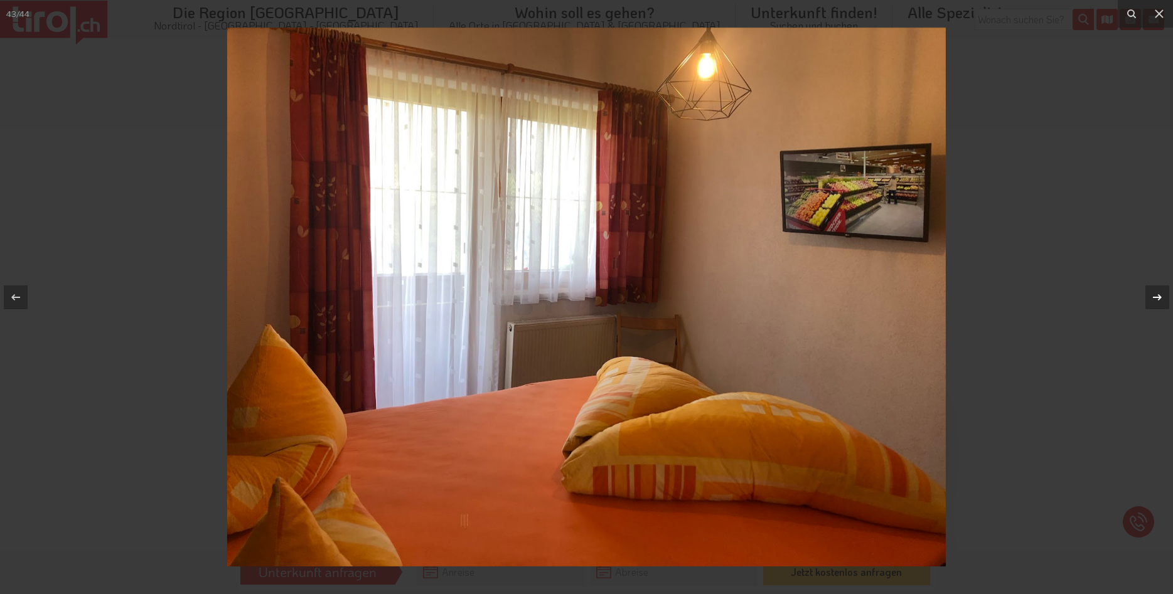
click at [1160, 298] on icon at bounding box center [1157, 297] width 9 height 6
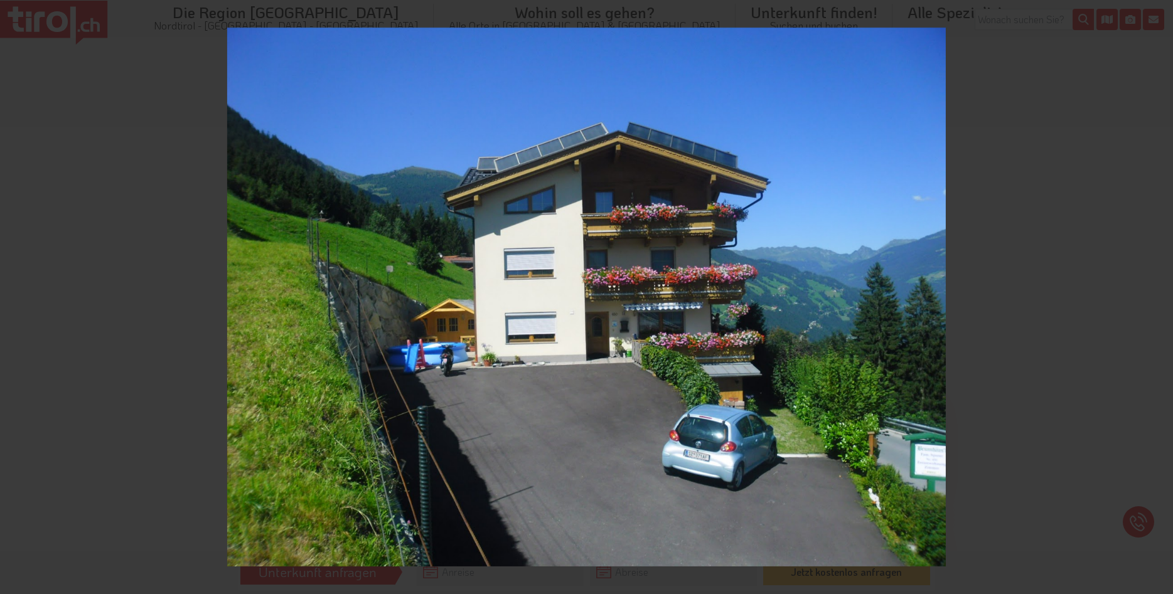
click at [1160, 298] on div "44 / 44 Appartement Sporer 13" at bounding box center [586, 297] width 1173 height 594
click at [1068, 213] on div at bounding box center [586, 297] width 1173 height 594
